Goal: Information Seeking & Learning: Learn about a topic

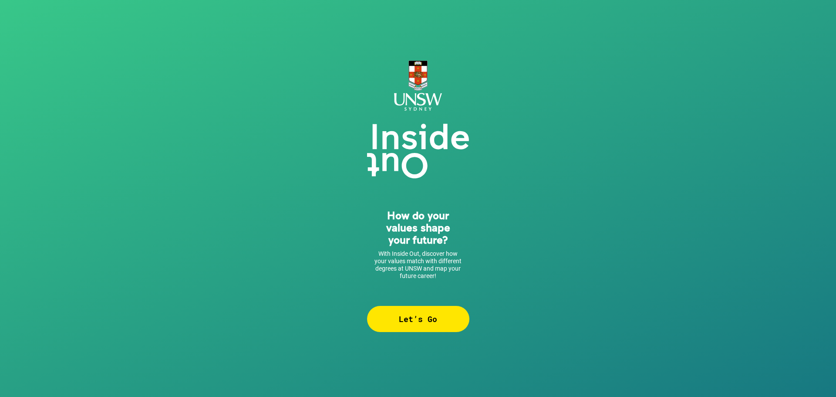
click at [434, 319] on div "Let’s Go" at bounding box center [418, 319] width 102 height 26
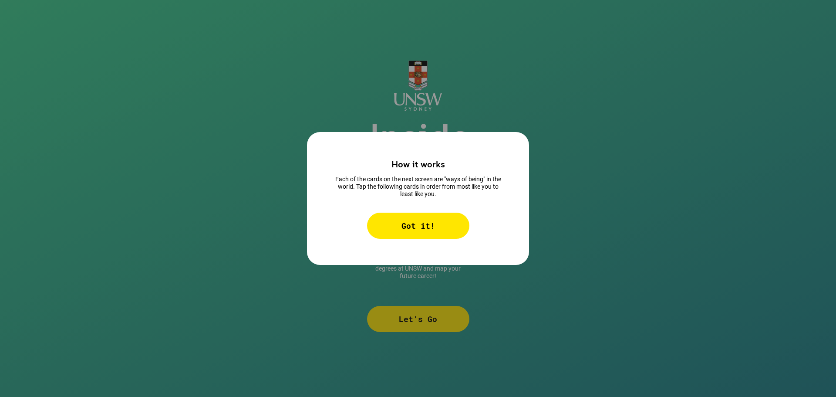
click at [419, 221] on div "Got it!" at bounding box center [418, 226] width 102 height 26
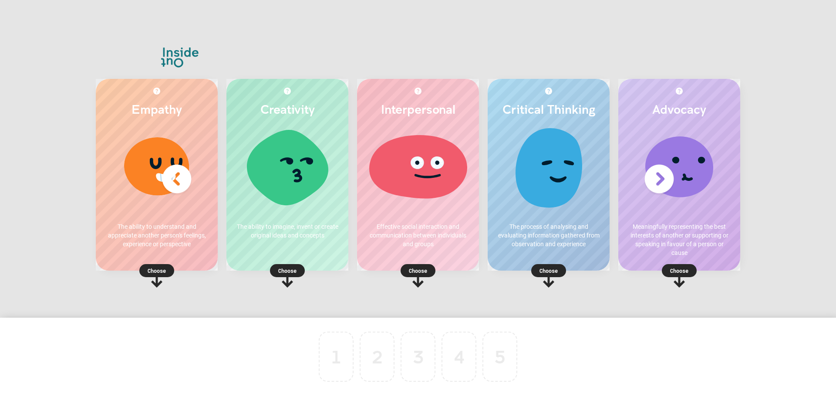
click at [291, 273] on p "Choose" at bounding box center [288, 270] width 122 height 9
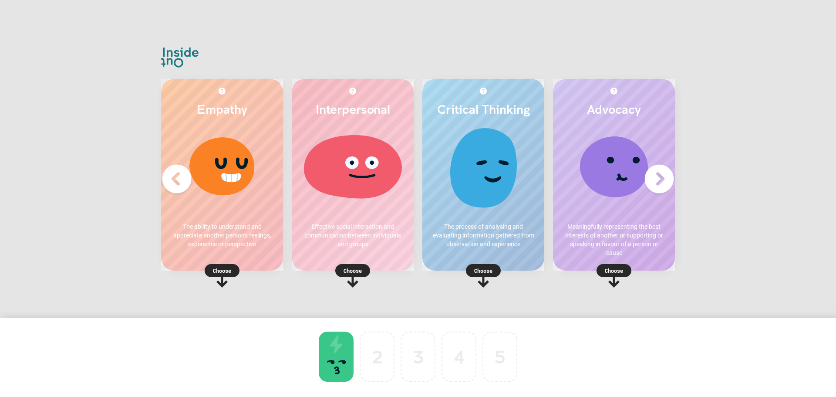
click at [485, 273] on p "Choose" at bounding box center [484, 270] width 122 height 9
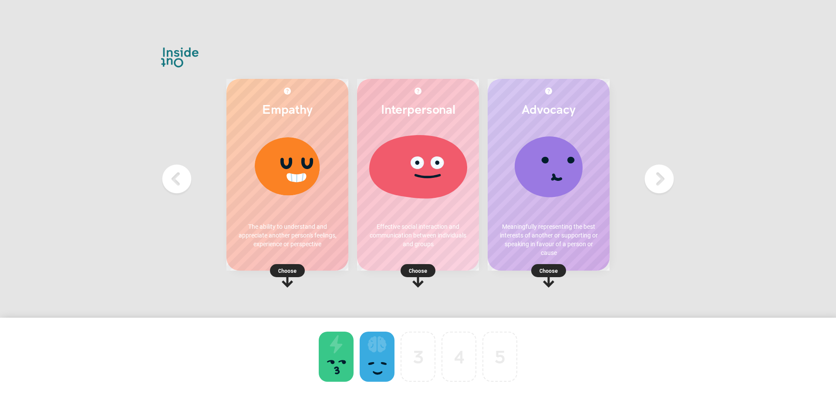
click at [430, 271] on rect at bounding box center [418, 270] width 35 height 13
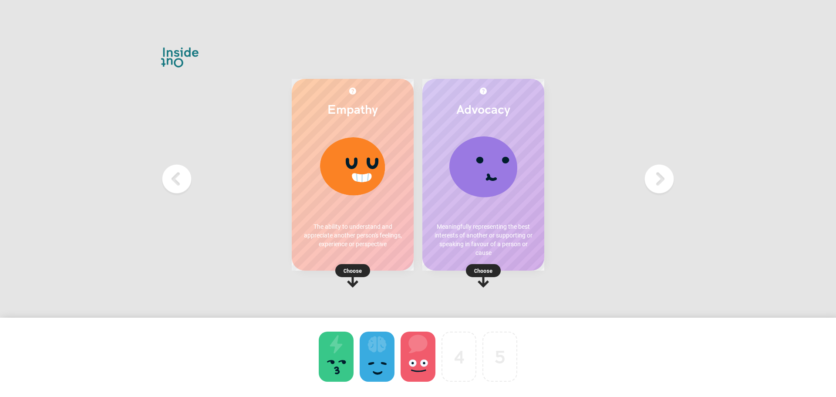
click at [488, 274] on p "Choose" at bounding box center [484, 270] width 122 height 9
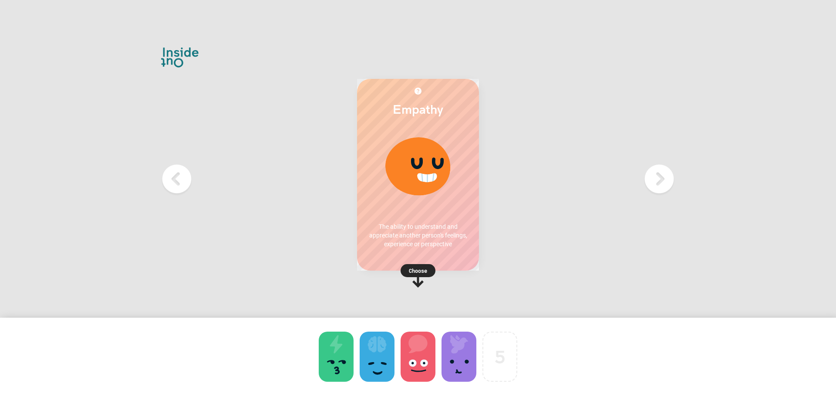
click at [419, 275] on icon at bounding box center [418, 281] width 11 height 14
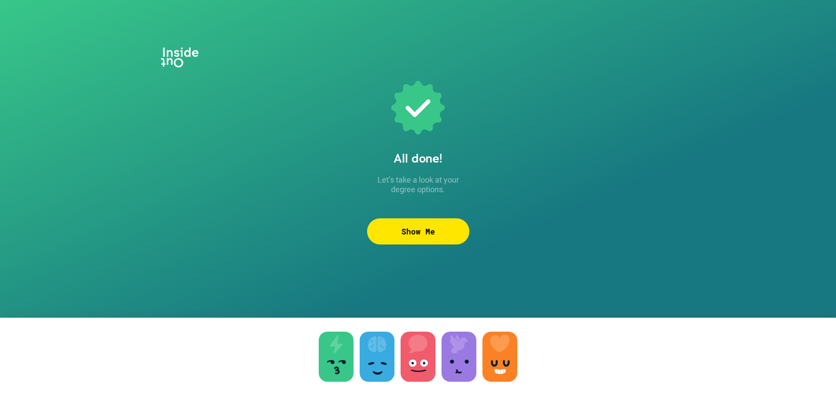
drag, startPoint x: 411, startPoint y: 327, endPoint x: 414, endPoint y: 315, distance: 12.6
drag, startPoint x: 418, startPoint y: 342, endPoint x: 419, endPoint y: 346, distance: 5.0
click at [411, 238] on div "Show Me" at bounding box center [418, 231] width 102 height 26
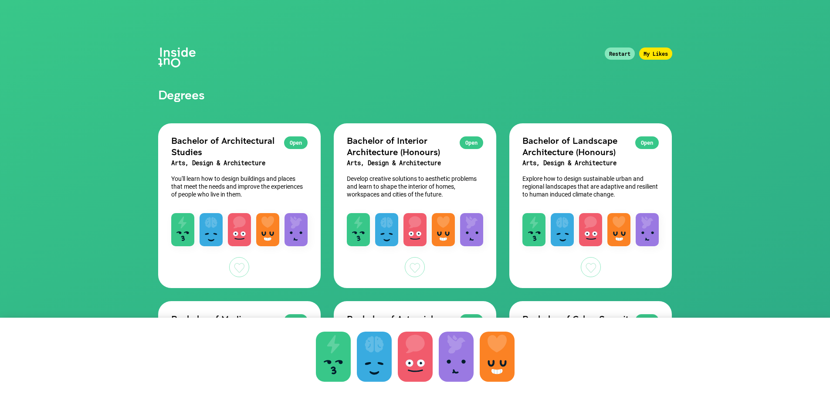
click at [465, 142] on div "Open" at bounding box center [472, 142] width 24 height 13
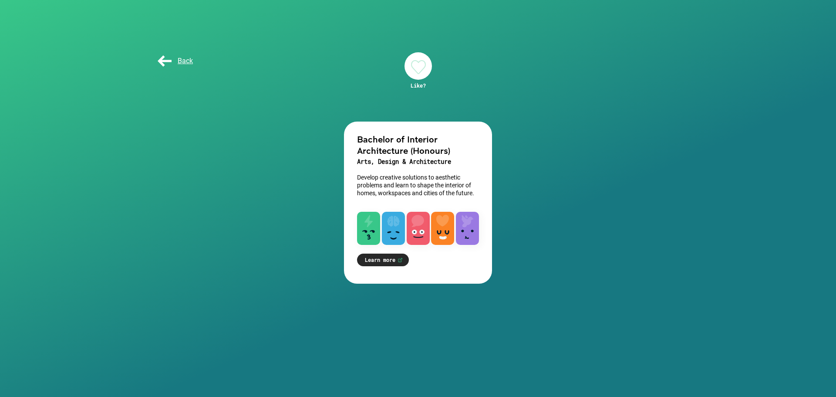
click at [417, 67] on div at bounding box center [418, 65] width 27 height 27
click at [160, 65] on div "Back" at bounding box center [178, 60] width 44 height 17
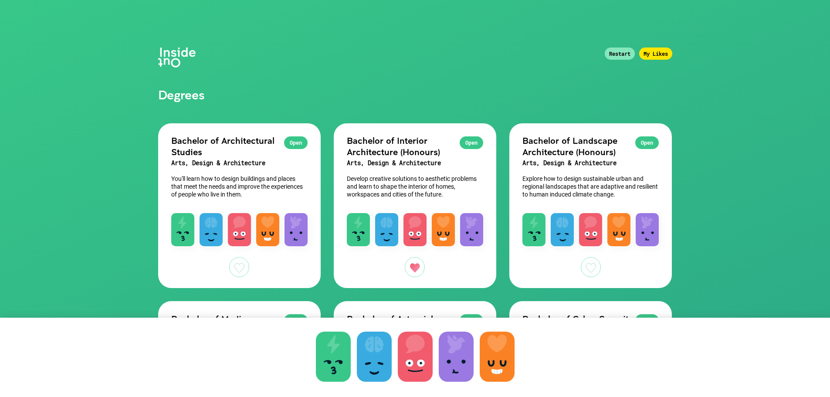
click at [292, 142] on div "Open" at bounding box center [296, 142] width 24 height 13
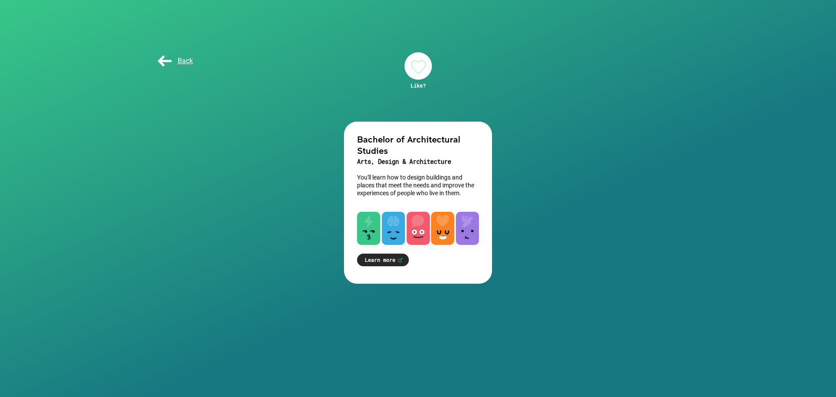
click at [411, 63] on div at bounding box center [418, 65] width 27 height 27
click at [182, 56] on div "Back" at bounding box center [178, 60] width 44 height 17
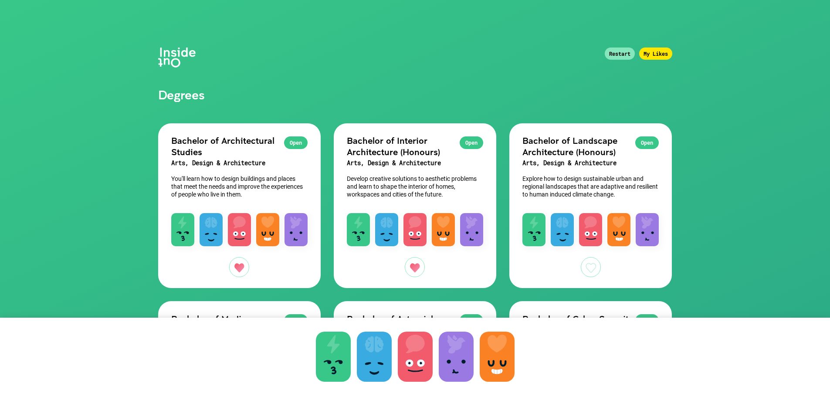
click at [424, 203] on div "Open Bachelor of Interior Architecture (Honours) Arts, Design & Architecture De…" at bounding box center [415, 163] width 162 height 81
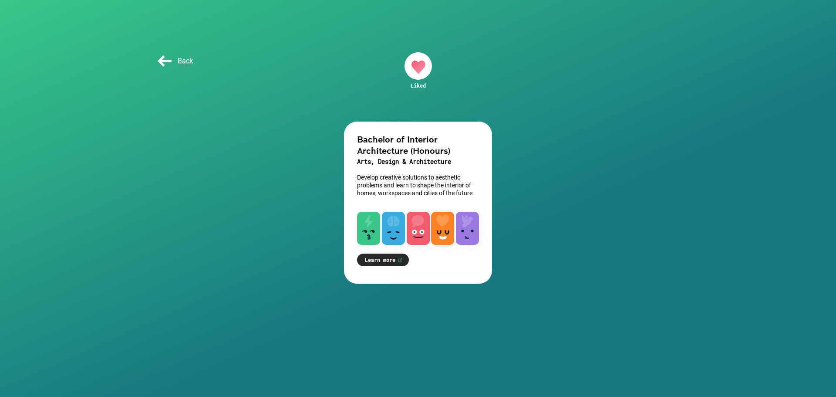
click at [389, 259] on link "Learn more" at bounding box center [383, 260] width 52 height 13
